Goal: Task Accomplishment & Management: Use online tool/utility

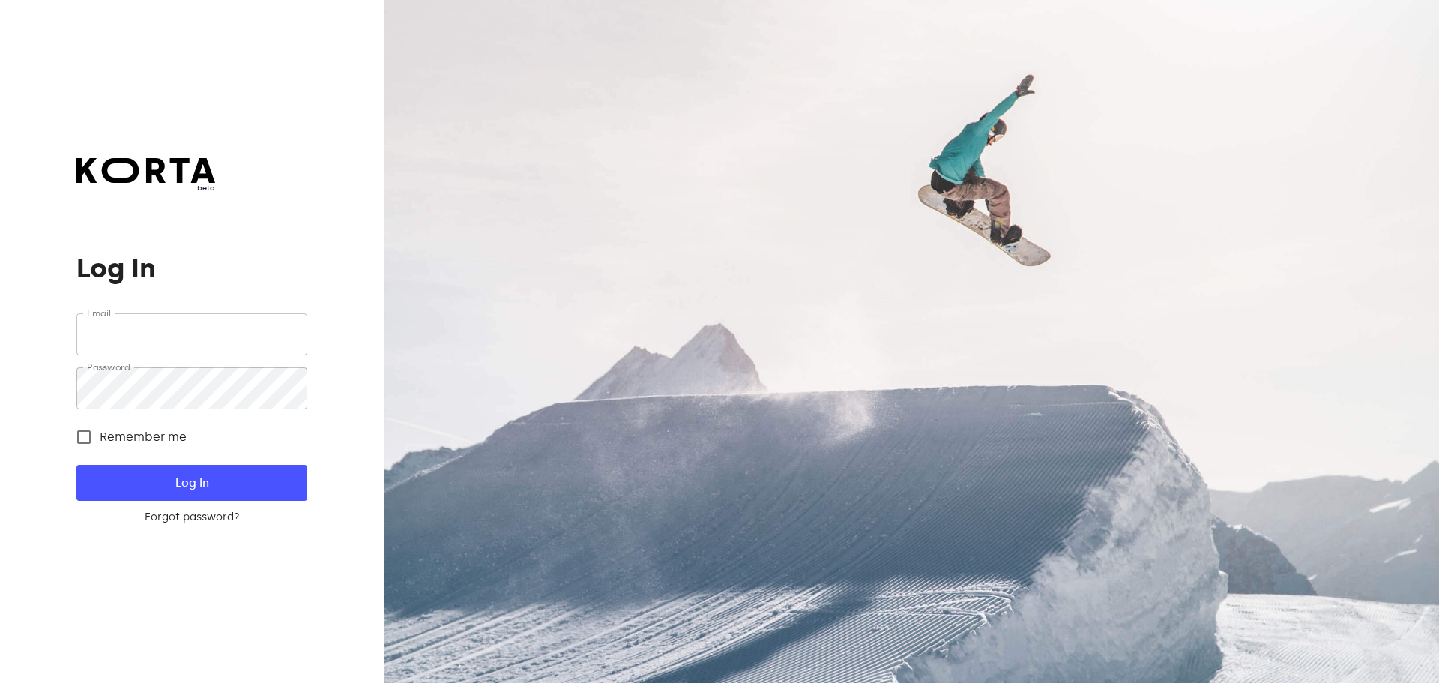
type input "[EMAIL_ADDRESS][DOMAIN_NAME]"
click at [160, 485] on span "Log In" at bounding box center [191, 482] width 182 height 19
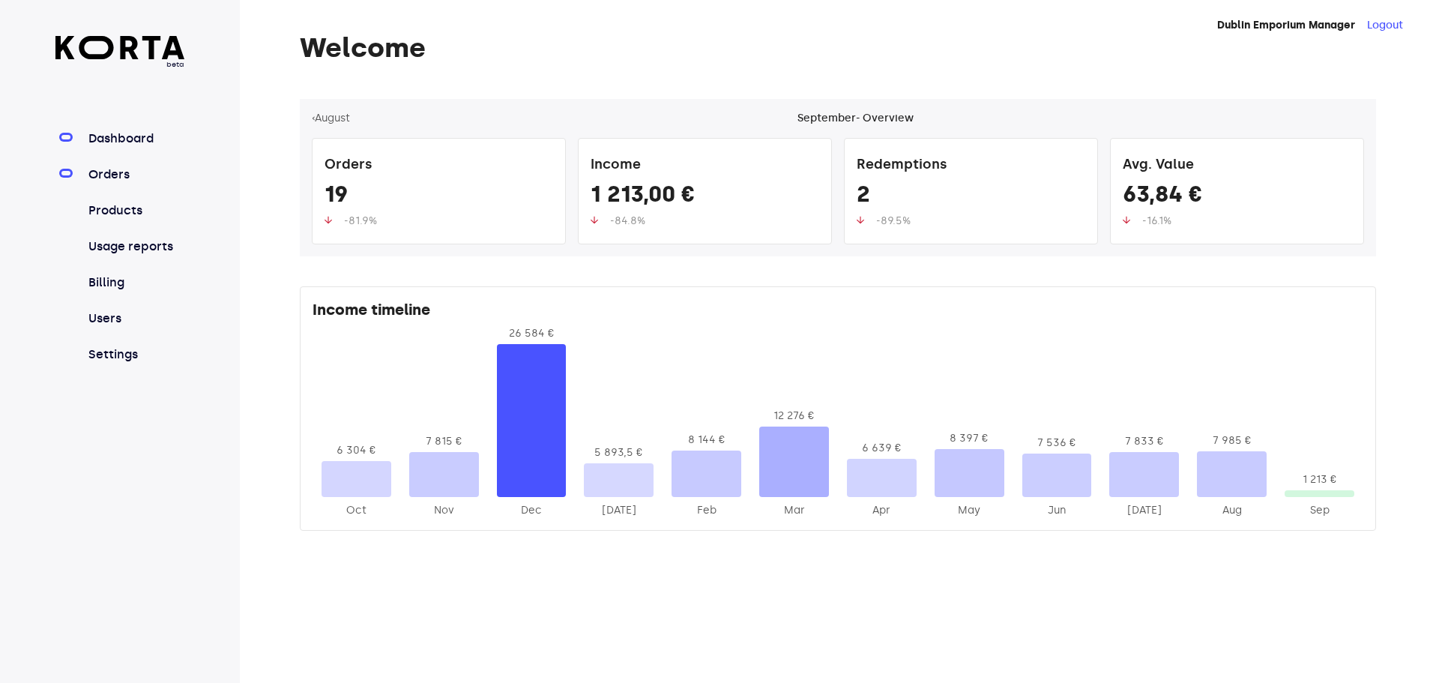
click at [123, 176] on link "Orders" at bounding box center [135, 175] width 100 height 18
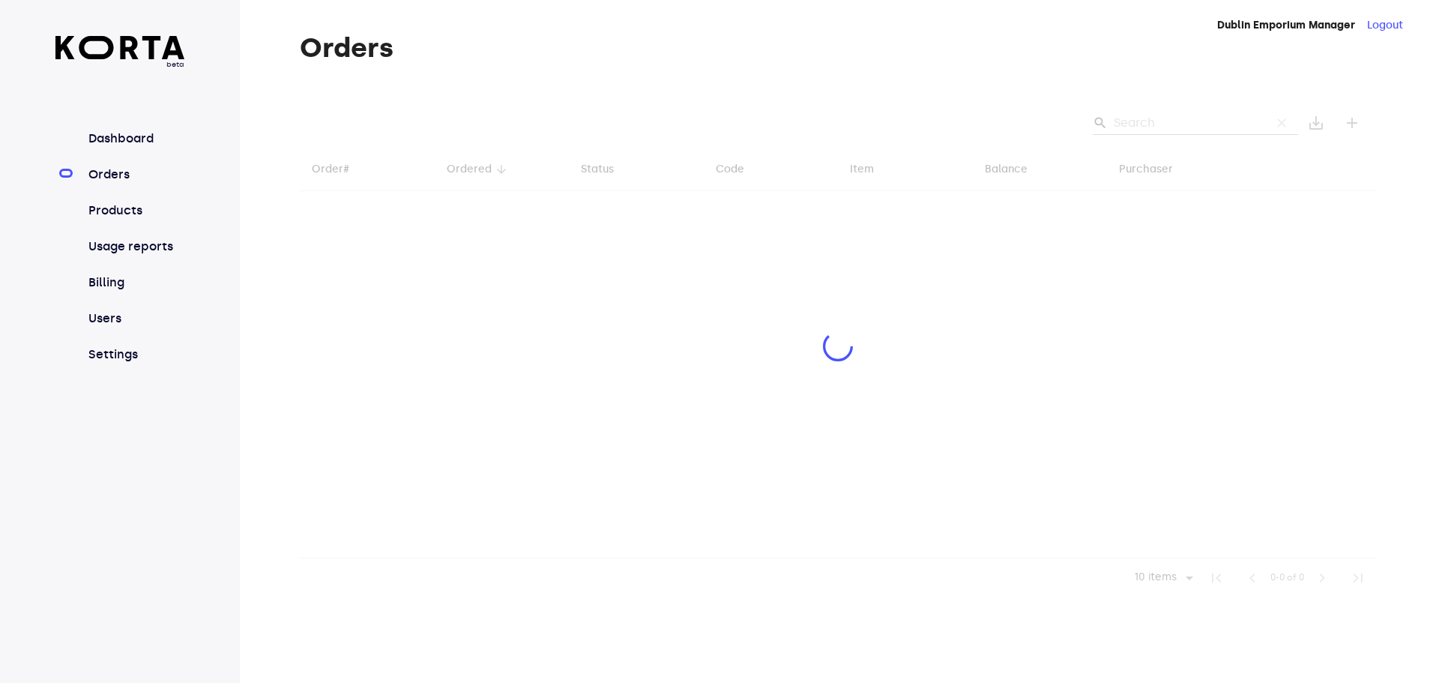
click at [1158, 122] on div at bounding box center [838, 348] width 1076 height 498
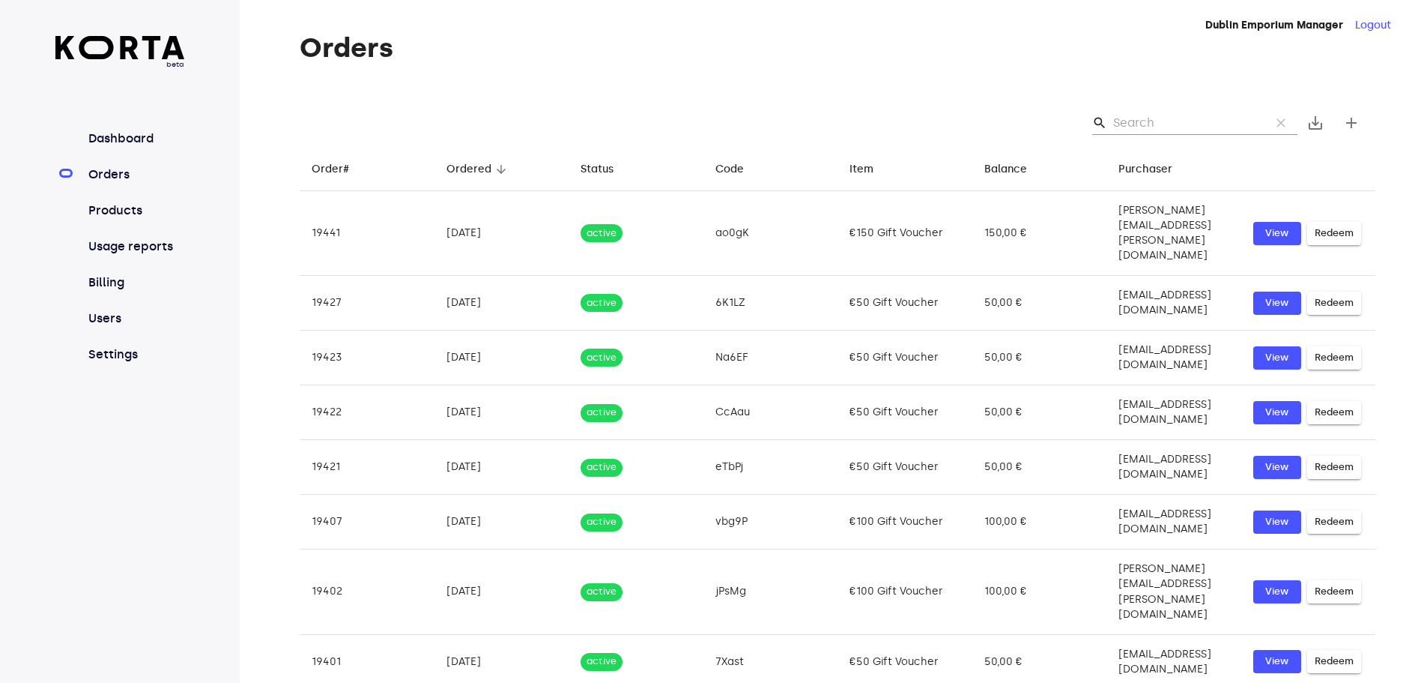
click at [1146, 120] on input "Search" at bounding box center [1185, 123] width 145 height 24
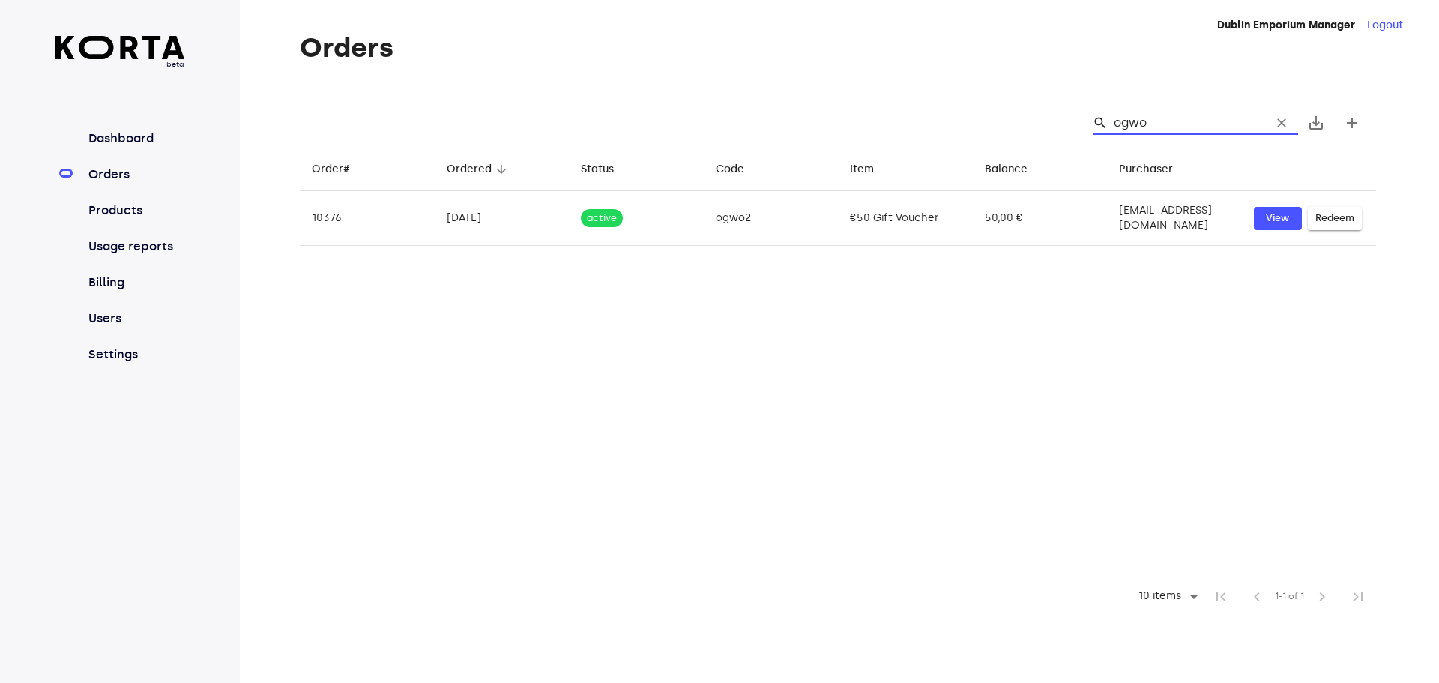
type input "ogwo2"
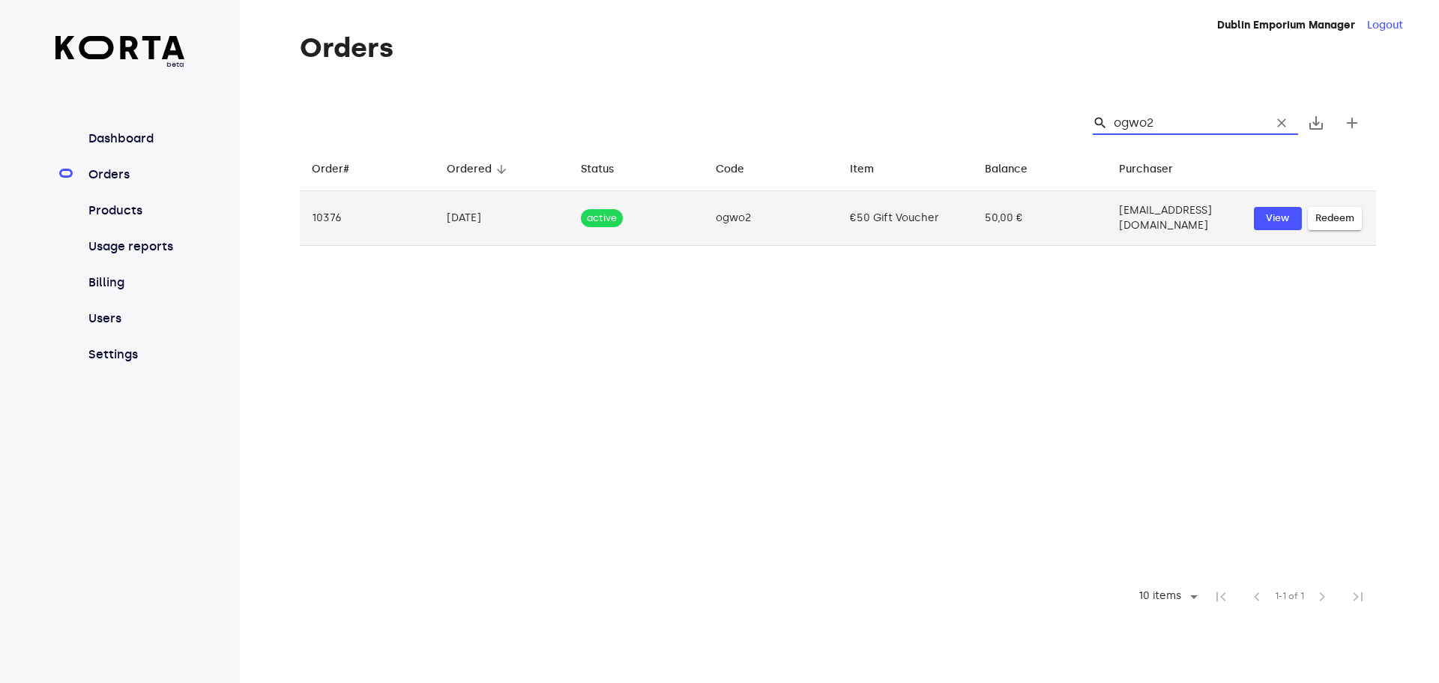
click at [1334, 214] on span "Redeem" at bounding box center [1334, 218] width 39 height 17
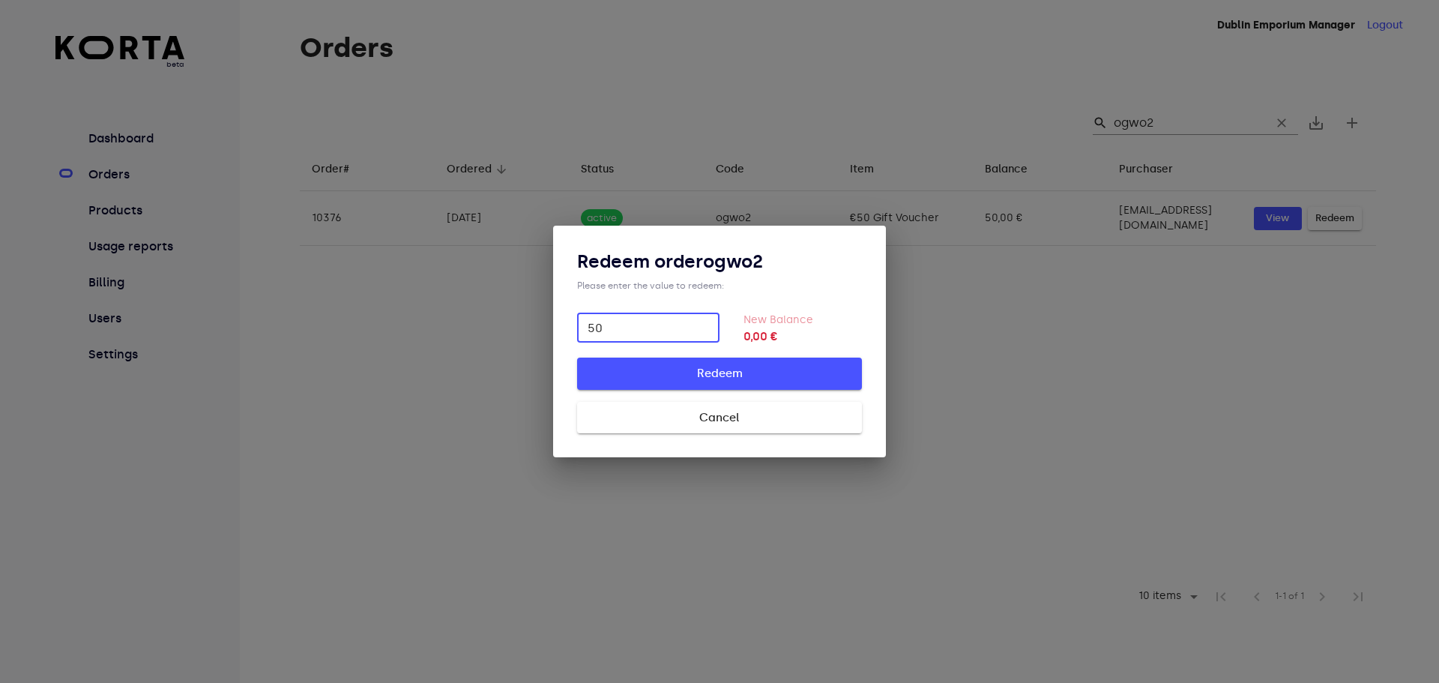
type input "50"
click at [715, 374] on span "Redeem" at bounding box center [719, 372] width 237 height 19
